Goal: Information Seeking & Learning: Check status

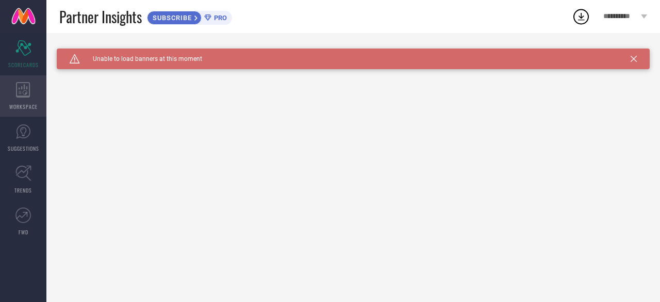
click at [25, 95] on icon at bounding box center [23, 89] width 14 height 15
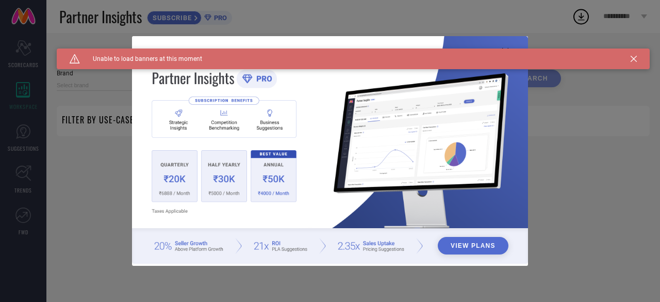
type input "1 STOP FASHION"
type input "All"
click at [86, 134] on div "View Plans" at bounding box center [330, 151] width 660 height 302
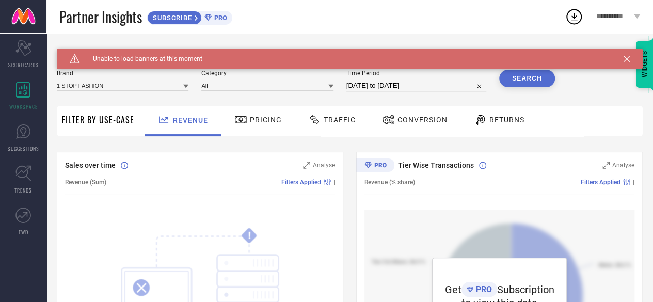
click at [277, 120] on span "Pricing" at bounding box center [266, 120] width 32 height 8
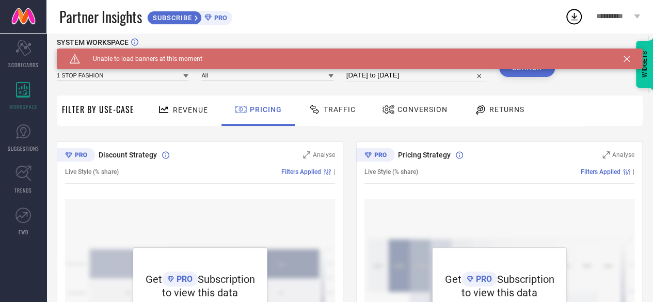
scroll to position [9, 0]
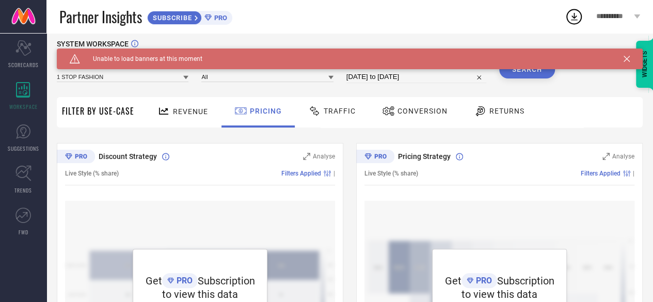
click at [333, 111] on span "Traffic" at bounding box center [340, 111] width 32 height 8
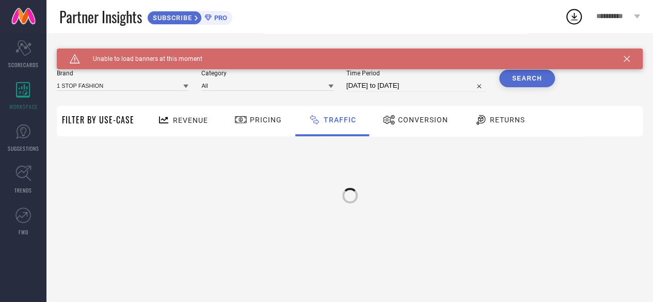
scroll to position [0, 0]
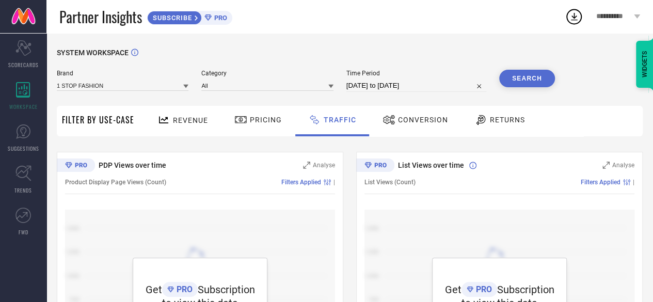
click at [197, 119] on span "Revenue" at bounding box center [190, 120] width 35 height 8
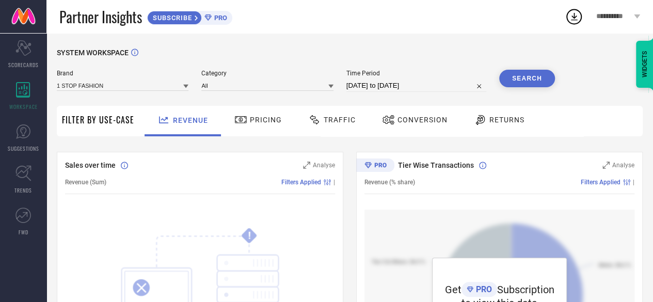
click at [312, 121] on icon at bounding box center [314, 119] width 9 height 9
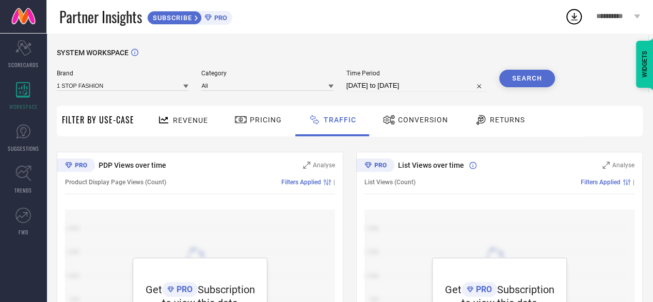
click at [526, 125] on div "Returns" at bounding box center [499, 121] width 76 height 30
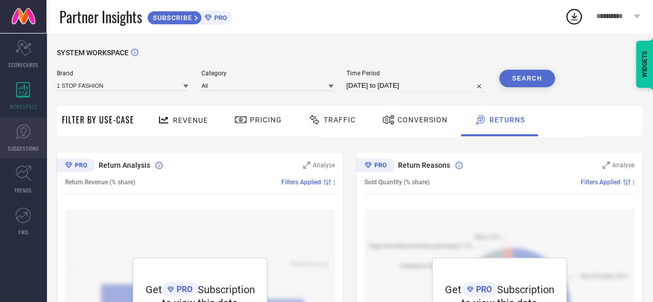
click at [24, 141] on link "SUGGESTIONS" at bounding box center [23, 137] width 46 height 41
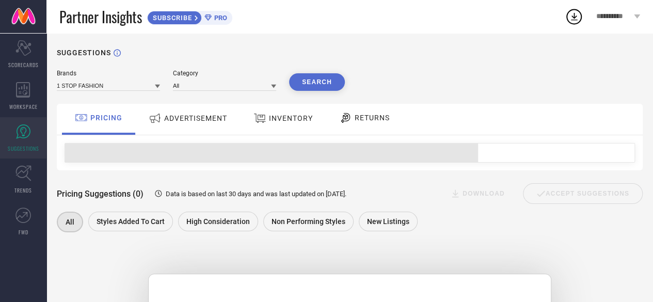
click at [319, 122] on div "INVENTORY" at bounding box center [282, 119] width 85 height 31
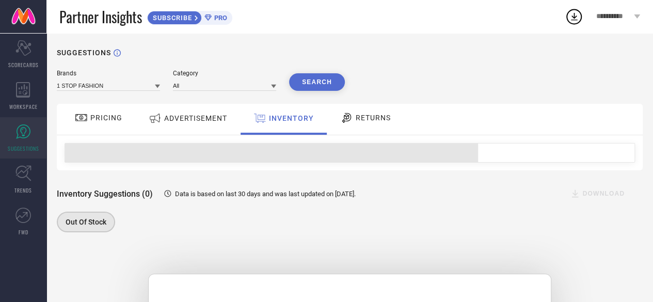
click at [354, 124] on div at bounding box center [347, 117] width 15 height 12
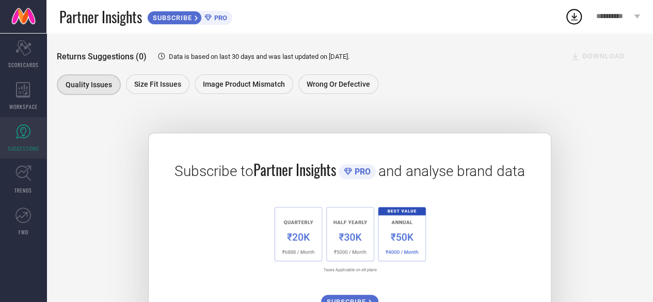
scroll to position [142, 0]
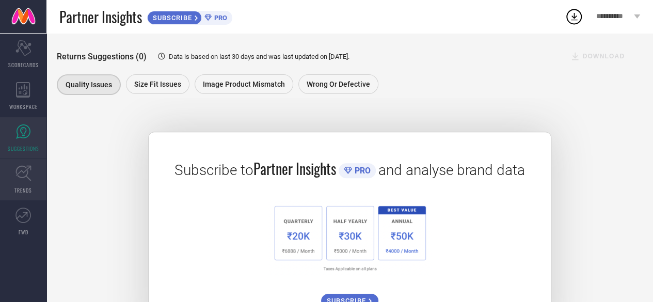
click at [29, 185] on link "TRENDS" at bounding box center [23, 179] width 46 height 41
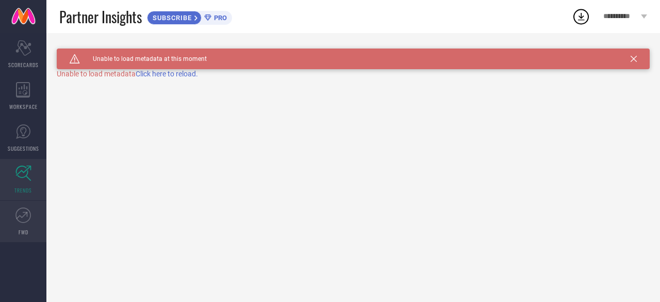
click at [28, 215] on icon at bounding box center [22, 214] width 15 height 15
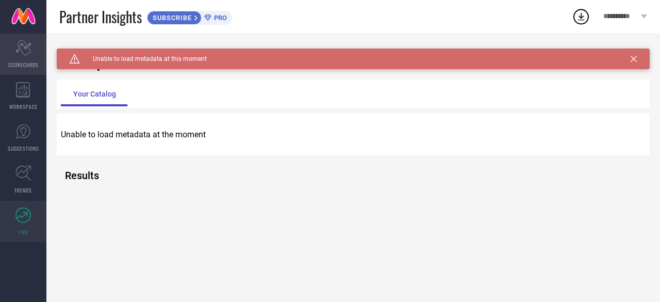
click at [28, 60] on div "Scorecard SCORECARDS" at bounding box center [23, 54] width 46 height 41
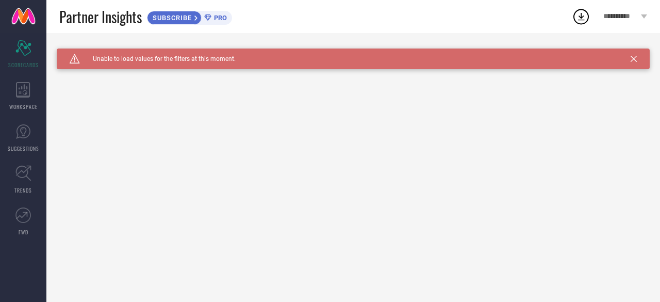
click at [635, 60] on icon at bounding box center [634, 59] width 6 height 6
